Goal: Find specific page/section: Find specific page/section

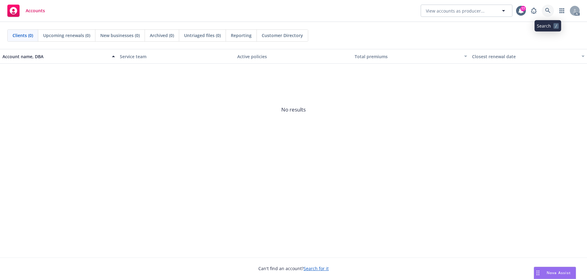
click at [546, 9] on icon at bounding box center [548, 11] width 6 height 6
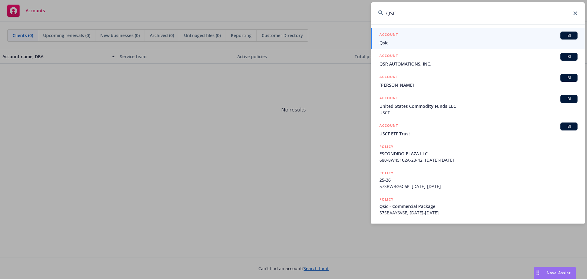
type input "QSC"
drag, startPoint x: 576, startPoint y: 13, endPoint x: 535, endPoint y: 26, distance: 43.2
click at [576, 13] on icon at bounding box center [576, 13] width 4 height 4
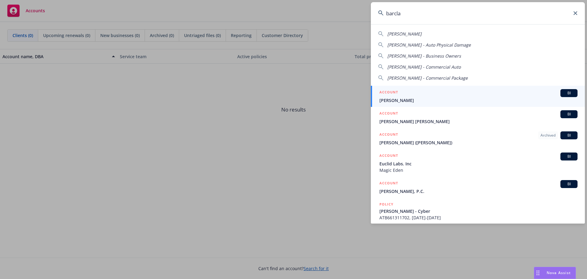
type input "barcla"
click at [422, 96] on div "ACCOUNT BI" at bounding box center [478, 93] width 198 height 8
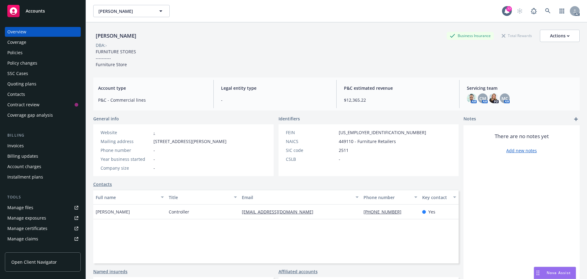
click at [19, 53] on div "Policies" at bounding box center [14, 53] width 15 height 10
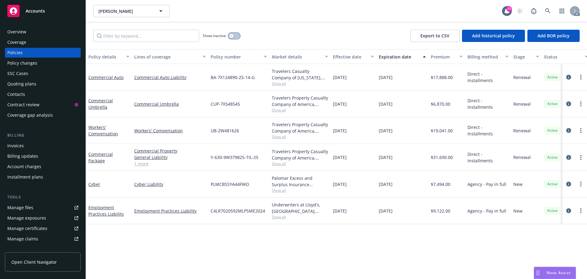
click at [234, 36] on button "button" at bounding box center [234, 36] width 12 height 6
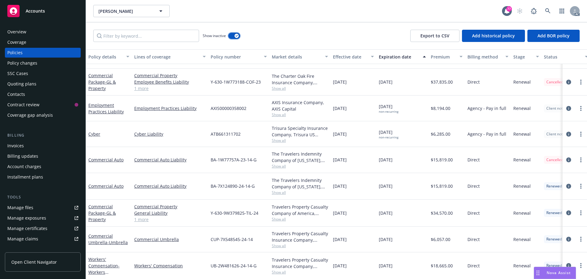
scroll to position [390, 0]
